Goal: Task Accomplishment & Management: Contribute content

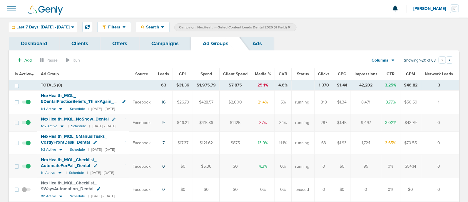
click at [290, 27] on icon at bounding box center [289, 28] width 2 height 4
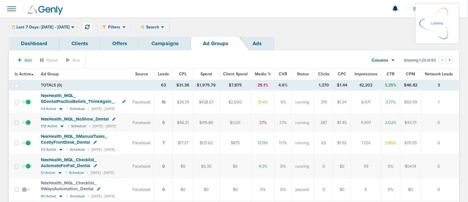
click at [157, 41] on link "Campaigns" at bounding box center [164, 44] width 51 height 14
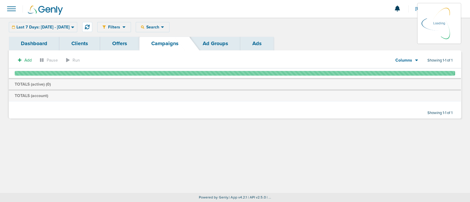
click at [74, 28] on icon at bounding box center [72, 27] width 3 height 2
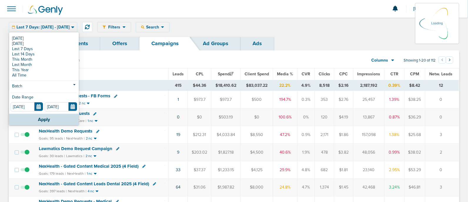
click at [19, 38] on link "Dashboard" at bounding box center [34, 44] width 51 height 14
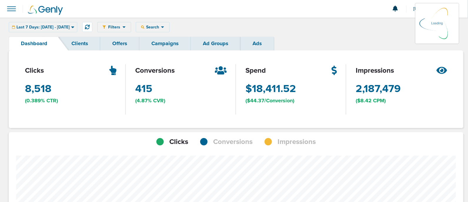
scroll to position [457, 450]
click at [73, 31] on div "Last 7 Days: [DATE] - [DATE] [DATE] [DATE] Last 7 Days Last 14 Days This Month …" at bounding box center [43, 27] width 68 height 10
click at [73, 26] on div "Last 7 Days: [DATE] - [DATE] [DATE] [DATE] Last 7 Days Last 14 Days This Month …" at bounding box center [43, 27] width 68 height 10
click at [74, 28] on icon at bounding box center [72, 27] width 3 height 5
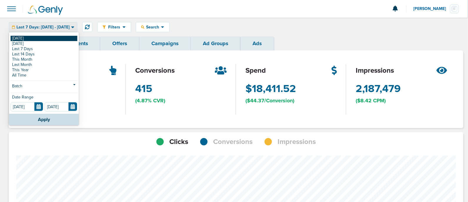
click at [16, 37] on link "[DATE]" at bounding box center [44, 38] width 67 height 5
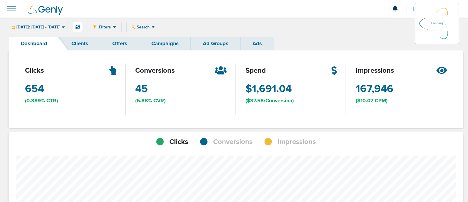
click at [173, 47] on link "Campaigns" at bounding box center [164, 44] width 51 height 14
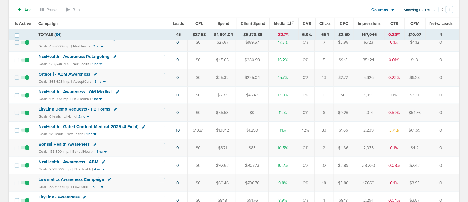
scroll to position [73, 0]
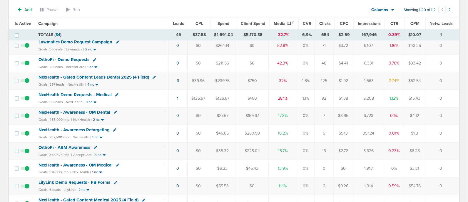
click at [122, 75] on span "NexHealth - Gated Content Leads Dental 2025 (4 Field)" at bounding box center [93, 77] width 110 height 5
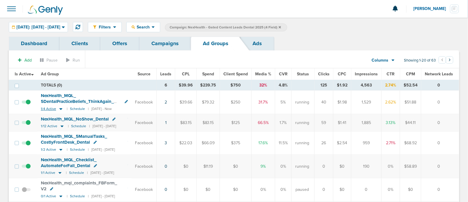
click at [61, 109] on icon at bounding box center [60, 109] width 3 height 2
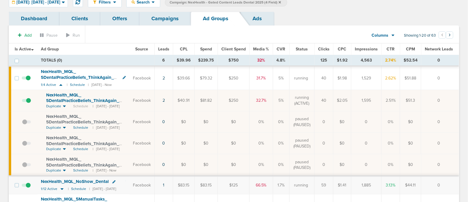
scroll to position [36, 0]
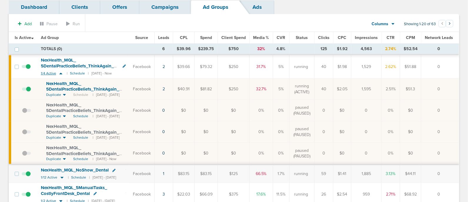
click at [62, 72] on icon at bounding box center [61, 73] width 6 height 5
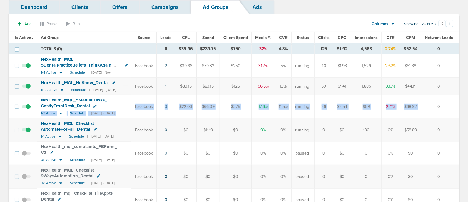
drag, startPoint x: 132, startPoint y: 105, endPoint x: 433, endPoint y: 105, distance: 300.9
click at [433, 105] on tr "NexHealth_ MQL_ 5ManualTasks_ CostlyFrontDesk_ Dental 1/2 Active | Schedule | […" at bounding box center [234, 106] width 450 height 23
click at [433, 105] on td "0" at bounding box center [440, 106] width 38 height 23
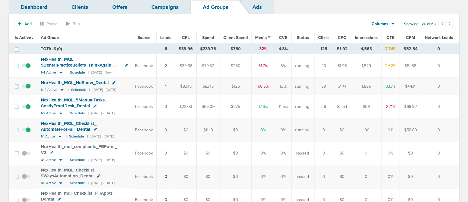
click at [127, 100] on div "NexHealth_ MQL_ 5ManualTasks_ CostlyFrontDesk_ Dental" at bounding box center [84, 103] width 87 height 11
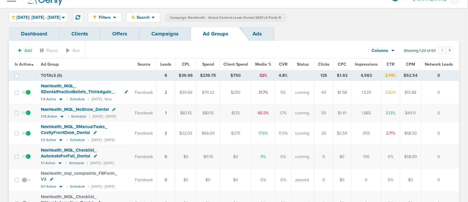
scroll to position [0, 0]
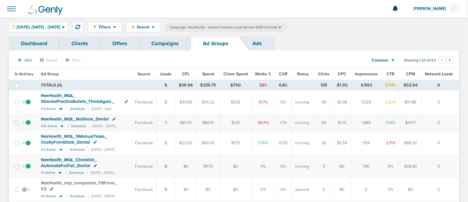
click at [157, 42] on link "Campaigns" at bounding box center [164, 44] width 51 height 14
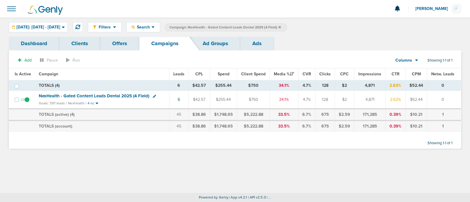
click at [281, 26] on icon at bounding box center [280, 28] width 2 height 4
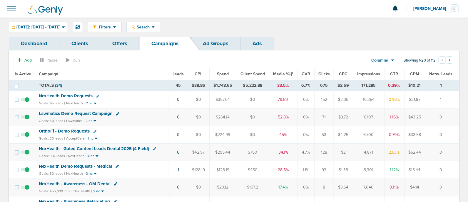
click at [62, 129] on span "OrthoFi - Demo Requests" at bounding box center [64, 131] width 51 height 5
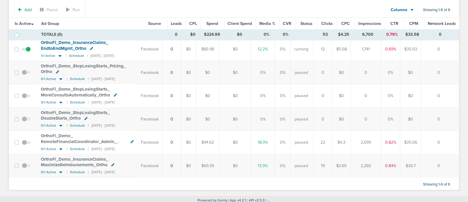
scroll to position [55, 0]
click at [60, 55] on icon at bounding box center [59, 56] width 3 height 2
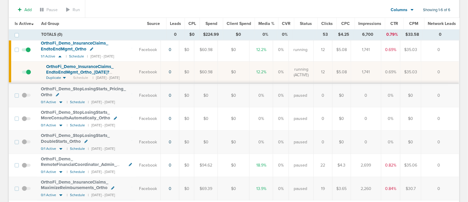
scroll to position [18, 0]
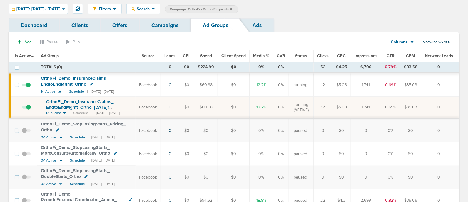
click at [168, 24] on link "Campaigns" at bounding box center [164, 26] width 51 height 14
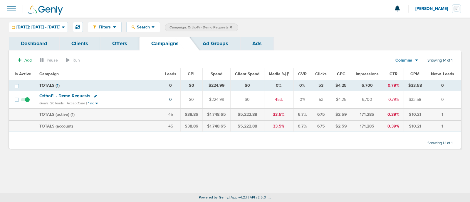
click at [232, 26] on icon at bounding box center [231, 28] width 2 height 4
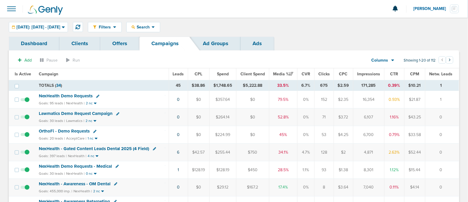
click at [77, 130] on span "OrthoFi - Demo Requests" at bounding box center [64, 131] width 51 height 5
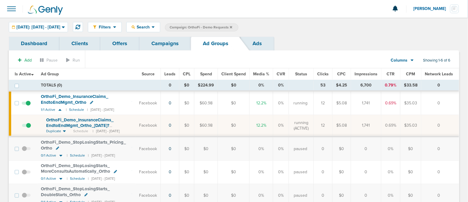
click at [260, 45] on link "Ads" at bounding box center [256, 44] width 33 height 14
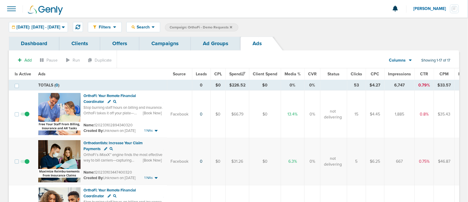
click at [421, 77] on th "CTR" at bounding box center [424, 74] width 19 height 12
click at [420, 76] on span "CTR" at bounding box center [424, 74] width 8 height 5
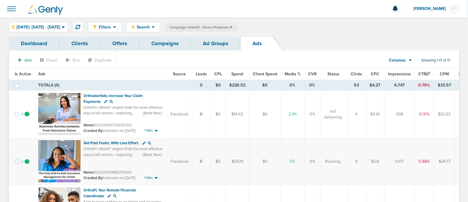
click at [116, 43] on link "Offers" at bounding box center [119, 44] width 39 height 14
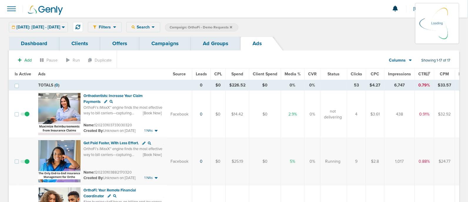
click at [125, 41] on link "Offers" at bounding box center [119, 44] width 39 height 14
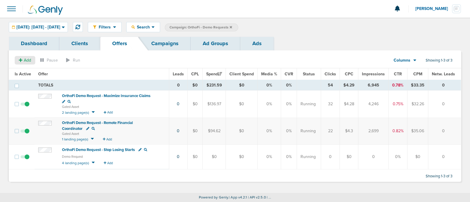
click at [20, 61] on icon at bounding box center [21, 60] width 4 height 4
click at [25, 71] on span "Offer" at bounding box center [22, 71] width 9 height 5
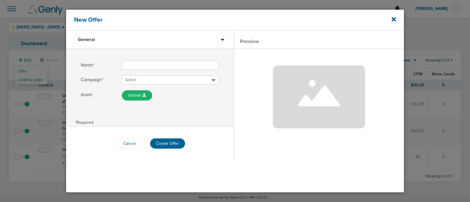
click at [172, 67] on input "Name*" at bounding box center [170, 65] width 97 height 9
type input "OrthoFi"
click at [394, 18] on icon at bounding box center [394, 19] width 4 height 4
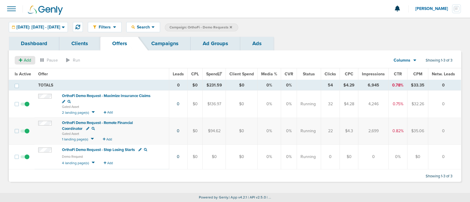
click at [25, 58] on span "Add" at bounding box center [27, 60] width 7 height 5
click at [20, 71] on span "Offer" at bounding box center [22, 71] width 9 height 5
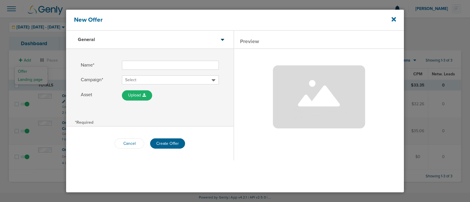
click at [139, 64] on input "Name*" at bounding box center [170, 65] width 97 height 9
type input "OrthoFi Demo Request - Delinquencies"
click at [175, 78] on span "Select" at bounding box center [168, 80] width 86 height 6
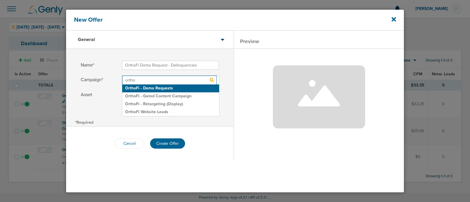
scroll to position [8, 0]
type input "ortho"
click at [181, 86] on h2 "OrthoFi - Demo Requests" at bounding box center [170, 89] width 97 height 8
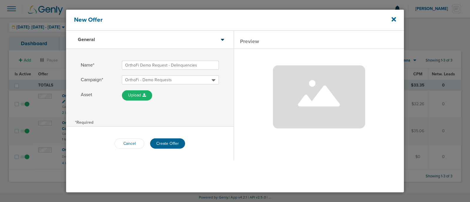
click at [198, 97] on label "Asset Upload From Computer From Link" at bounding box center [150, 95] width 138 height 10
click at [175, 143] on button "Create Offer" at bounding box center [167, 144] width 35 height 10
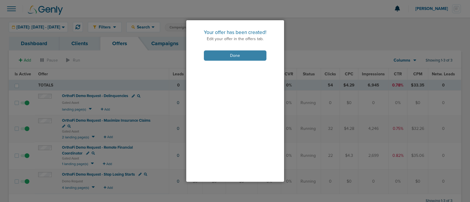
click at [233, 58] on button "Done" at bounding box center [235, 56] width 63 height 10
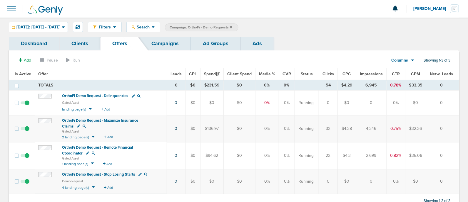
click at [100, 96] on span "OrthoFi Demo Request - Delinquencies" at bounding box center [95, 96] width 66 height 5
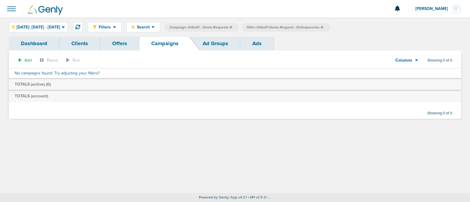
click at [109, 41] on link "Offers" at bounding box center [119, 44] width 39 height 14
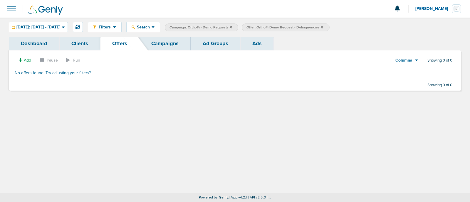
click at [323, 27] on icon at bounding box center [322, 27] width 2 height 2
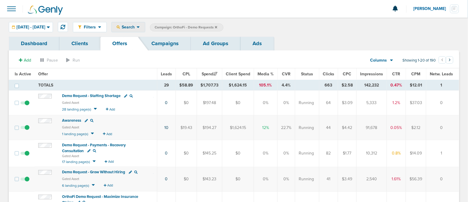
click at [144, 22] on div "Search" at bounding box center [128, 27] width 33 height 10
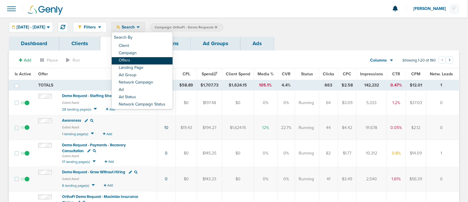
click at [162, 61] on link "Offers" at bounding box center [142, 60] width 61 height 7
select select "offerName"
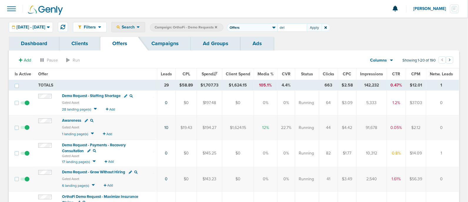
type input "del"
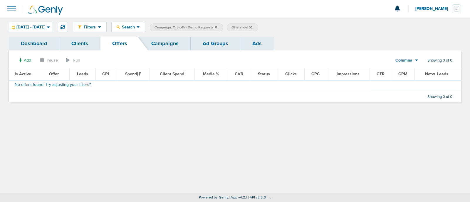
click at [252, 26] on icon at bounding box center [250, 28] width 2 height 4
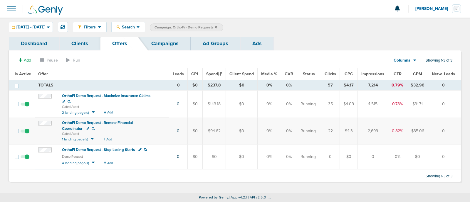
click at [217, 26] on icon at bounding box center [216, 27] width 2 height 2
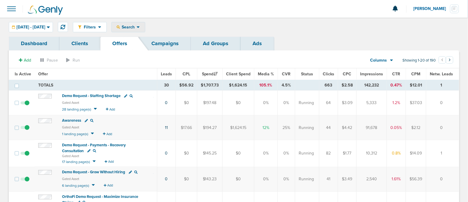
click at [143, 24] on div "Search" at bounding box center [128, 27] width 33 height 10
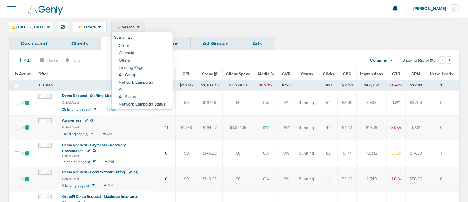
click at [158, 63] on link "Offers" at bounding box center [142, 60] width 61 height 7
select select "offerName"
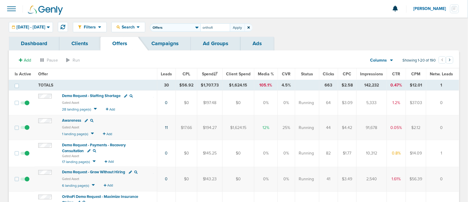
type input "orthofi"
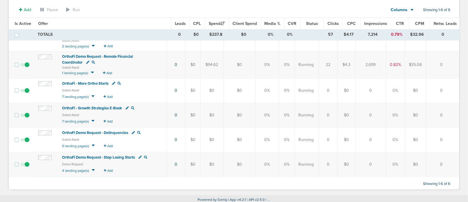
scroll to position [68, 0]
